Goal: Task Accomplishment & Management: Use online tool/utility

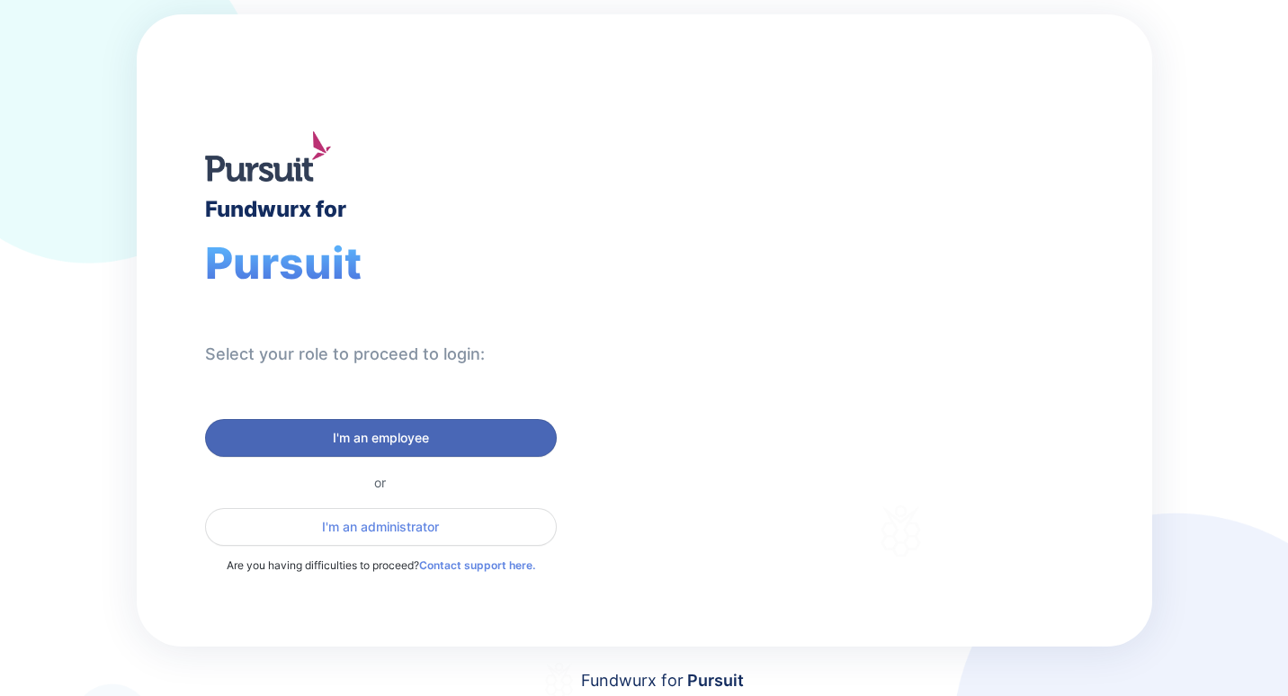
click at [379, 440] on span "I'm an employee" at bounding box center [381, 438] width 96 height 18
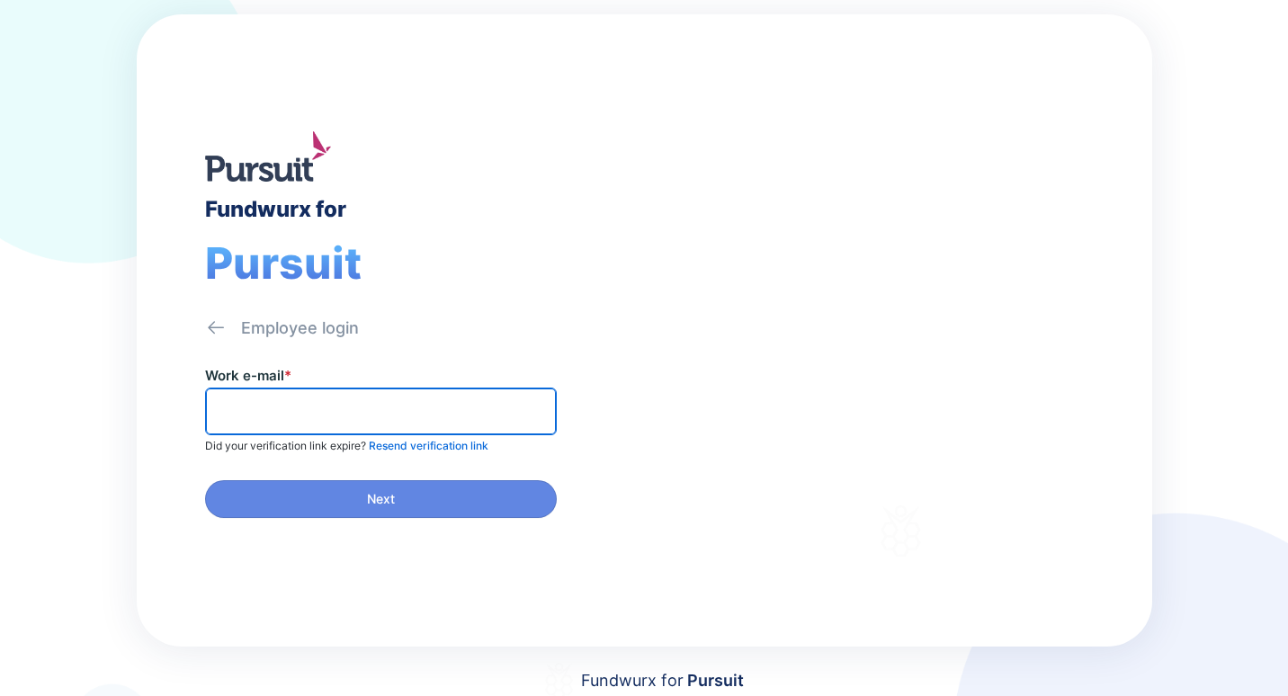
click at [238, 411] on input "text" at bounding box center [380, 411] width 335 height 28
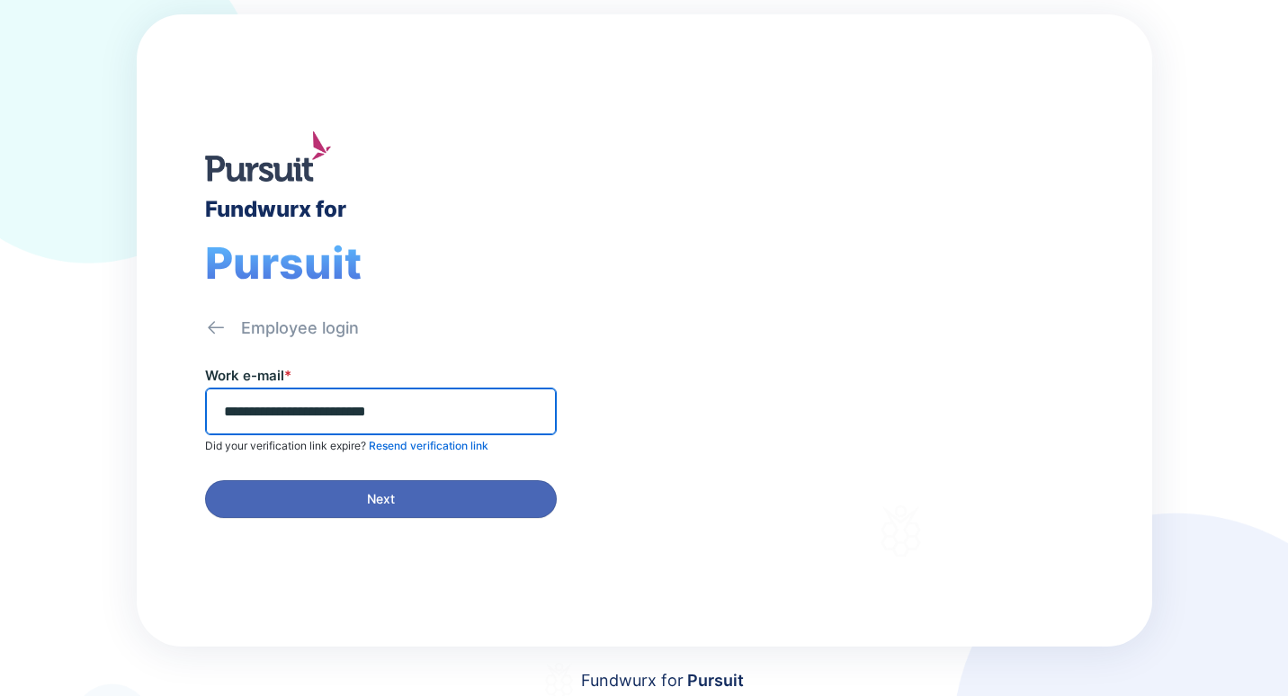
type input "**********"
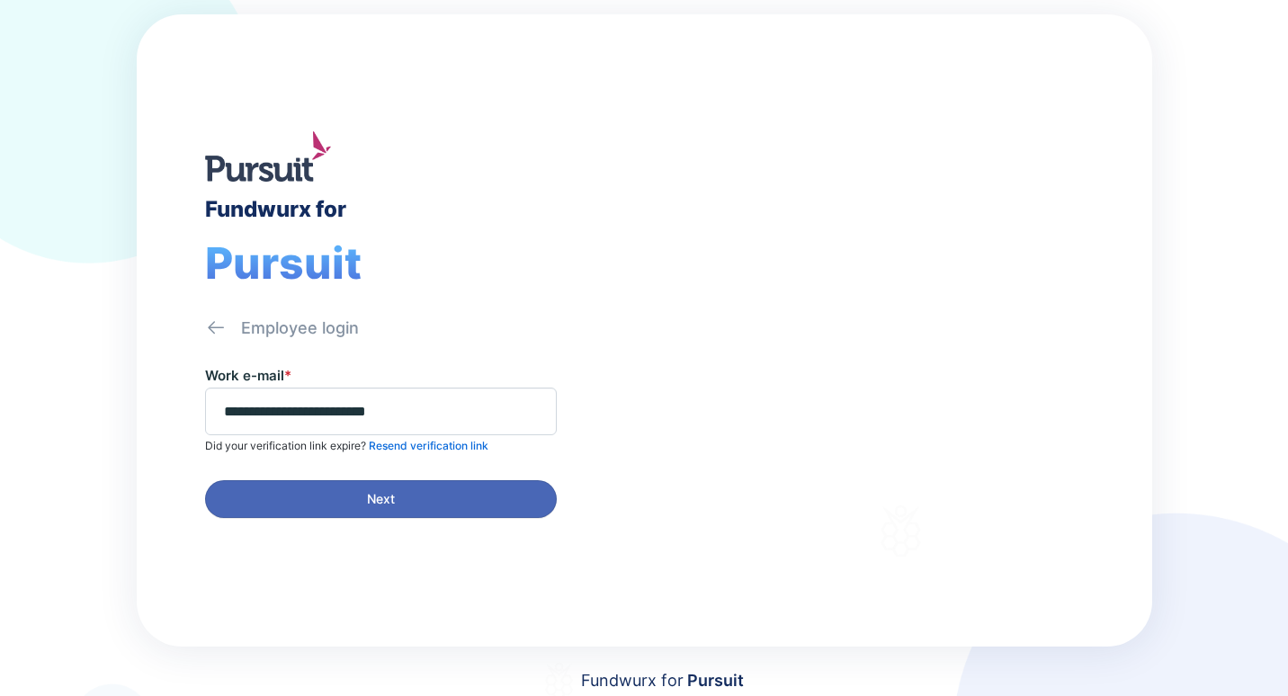
click at [375, 496] on span "Next" at bounding box center [381, 499] width 28 height 18
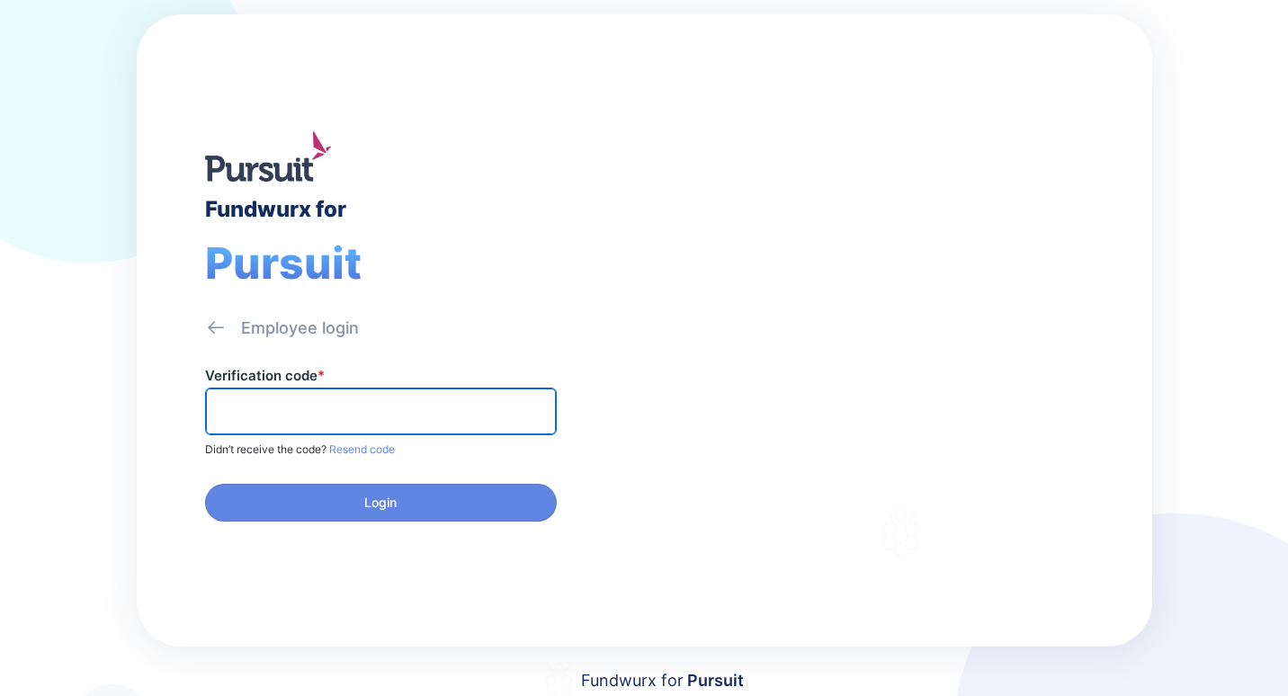
click at [335, 407] on input "text" at bounding box center [380, 411] width 335 height 28
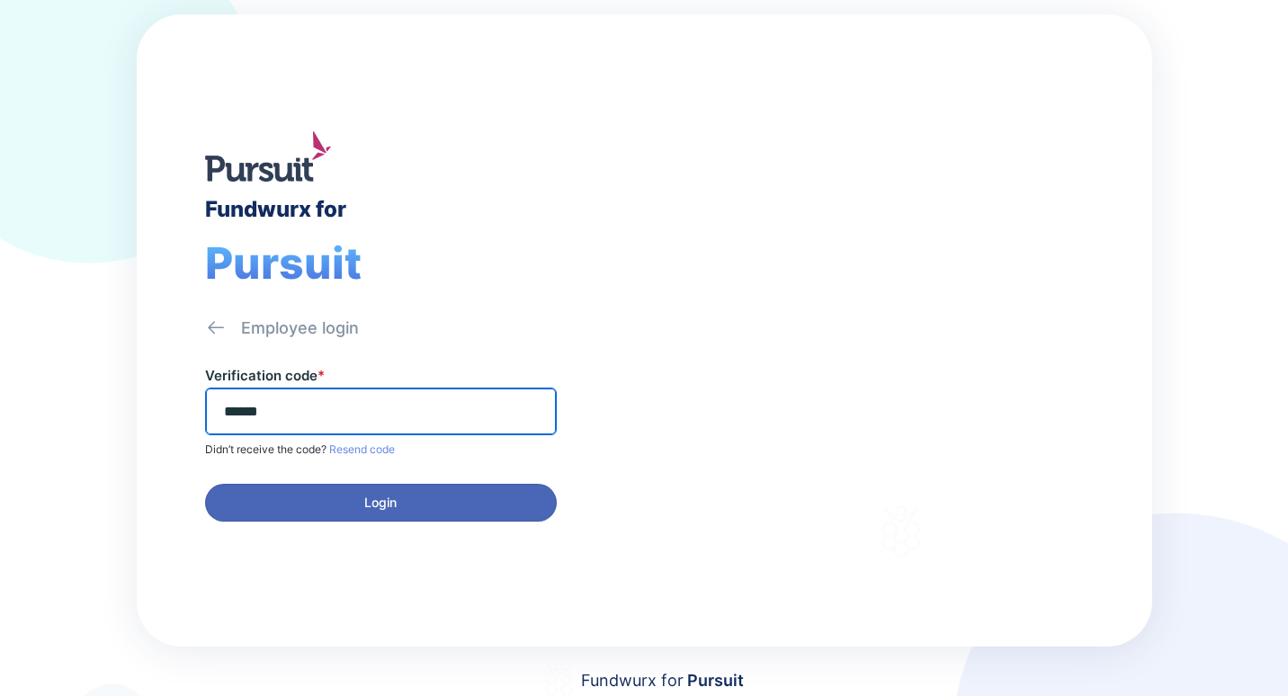
type input "******"
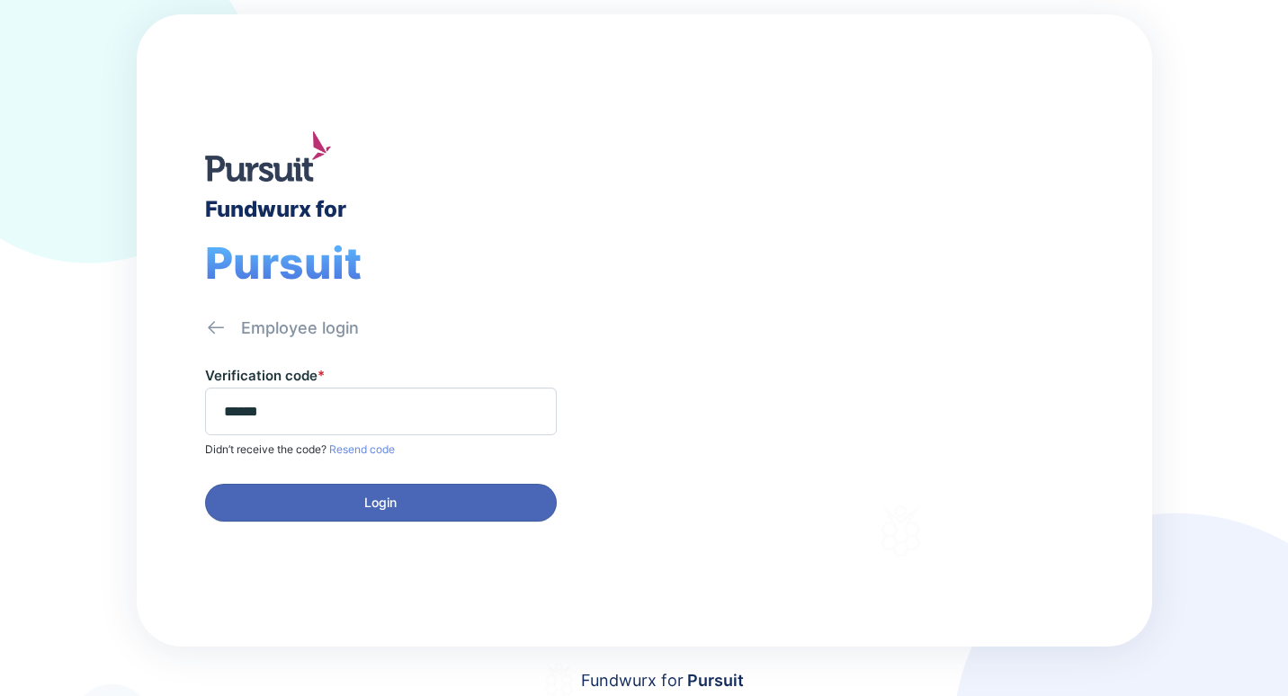
click at [380, 502] on span "Login" at bounding box center [380, 503] width 32 height 18
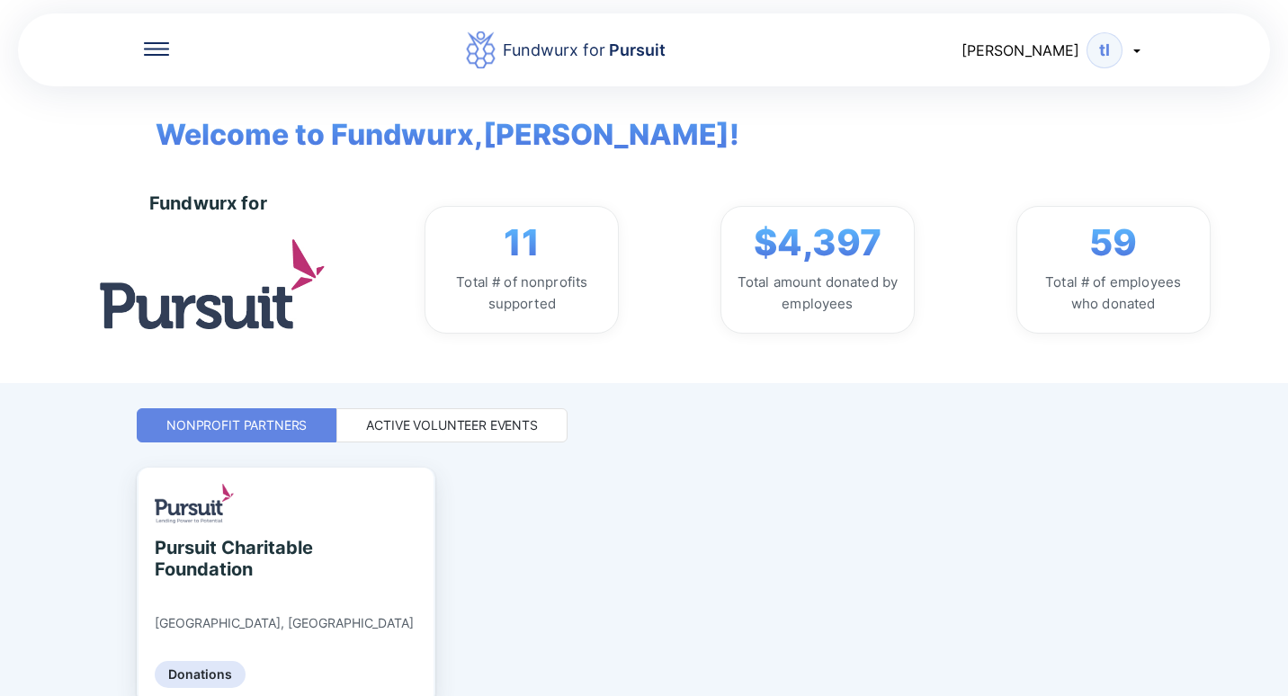
click at [245, 426] on div "Nonprofit Partners" at bounding box center [236, 425] width 140 height 18
click at [473, 422] on div "Active Volunteer Events" at bounding box center [452, 425] width 172 height 18
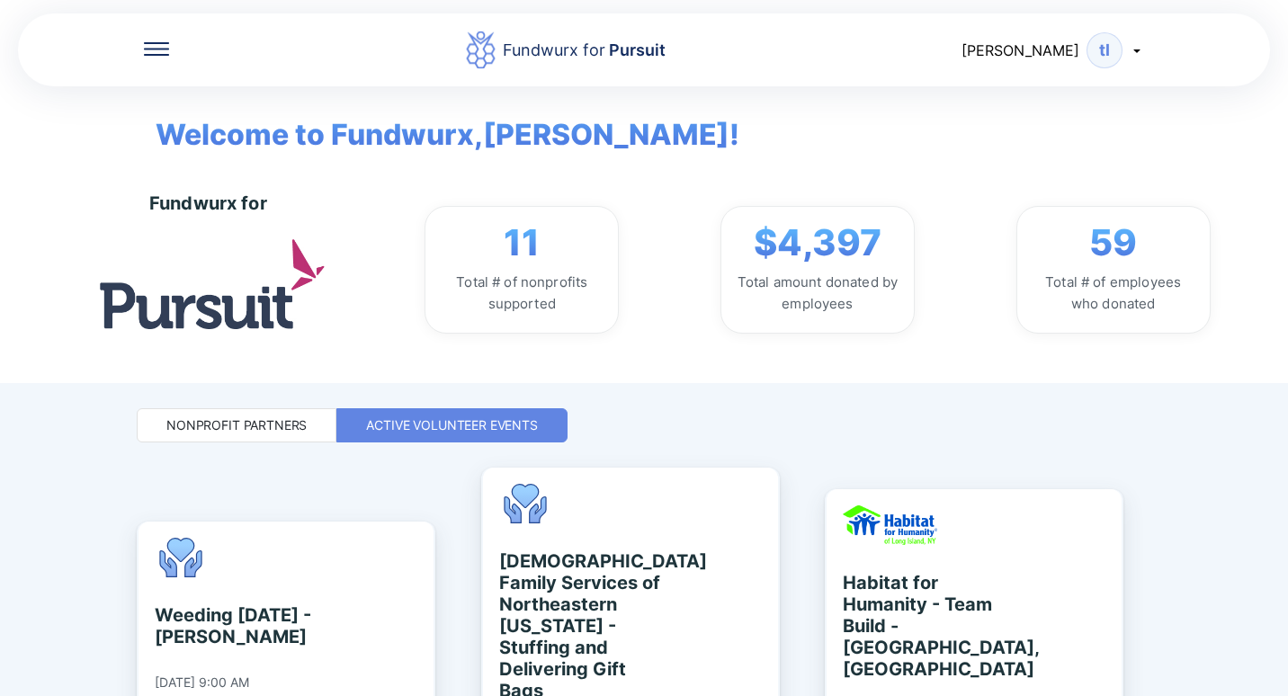
click at [163, 42] on icon at bounding box center [156, 43] width 25 height 2
click at [51, 117] on div "Fundwurx for Pursuit [PERSON_NAME] tl Welcome to Fundwurx, [PERSON_NAME] ! Fund…" at bounding box center [644, 191] width 1288 height 383
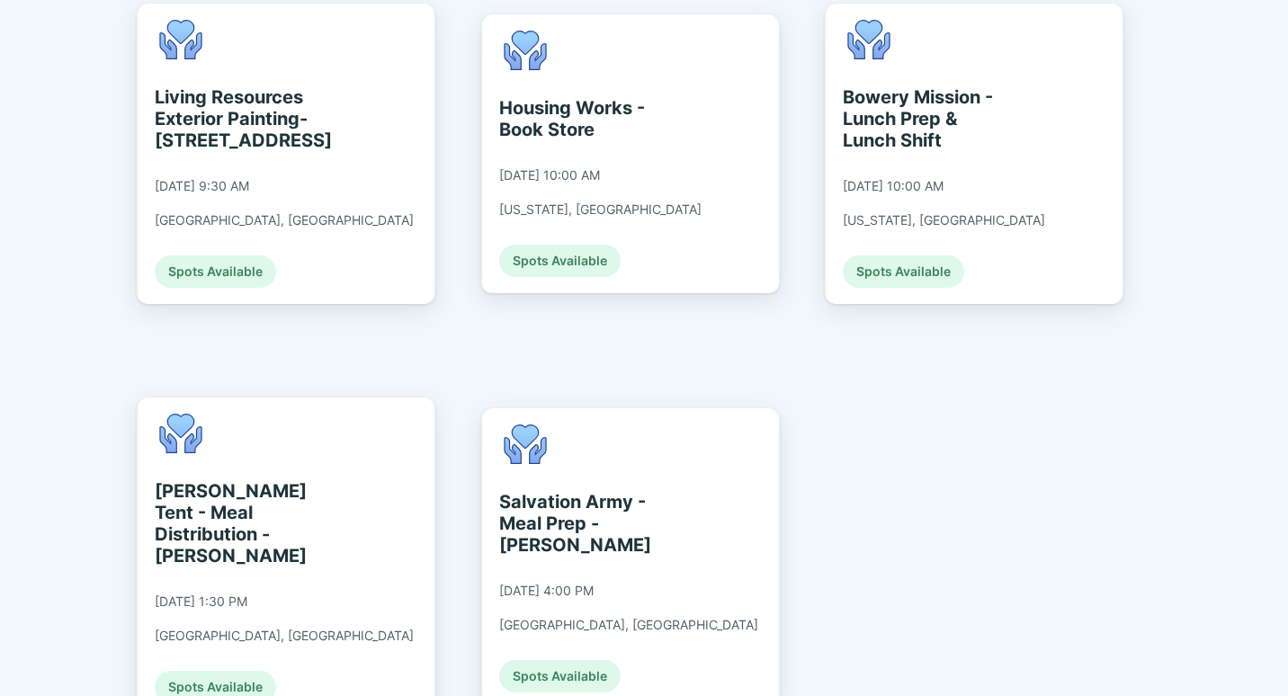
scroll to position [2128, 0]
